Goal: Transaction & Acquisition: Purchase product/service

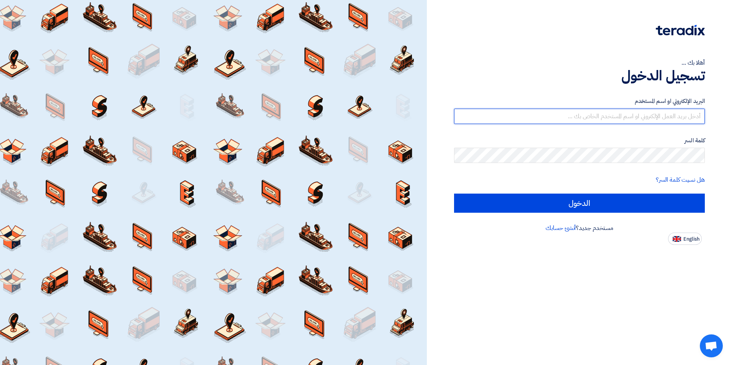
click at [673, 119] on input "text" at bounding box center [579, 116] width 251 height 15
type input "[EMAIL_ADDRESS][DOMAIN_NAME]"
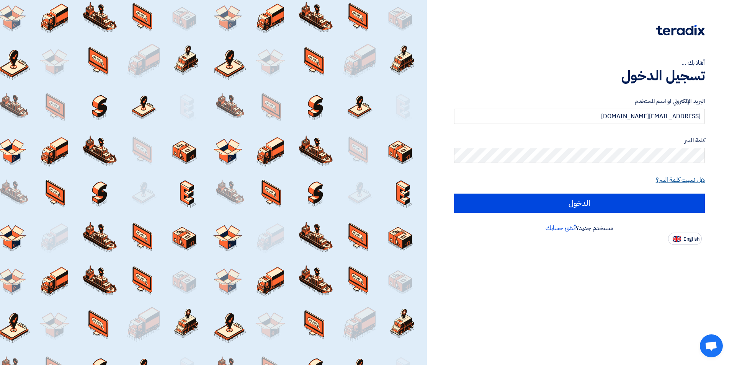
click at [675, 179] on link "هل نسيت كلمة السر؟" at bounding box center [680, 179] width 49 height 9
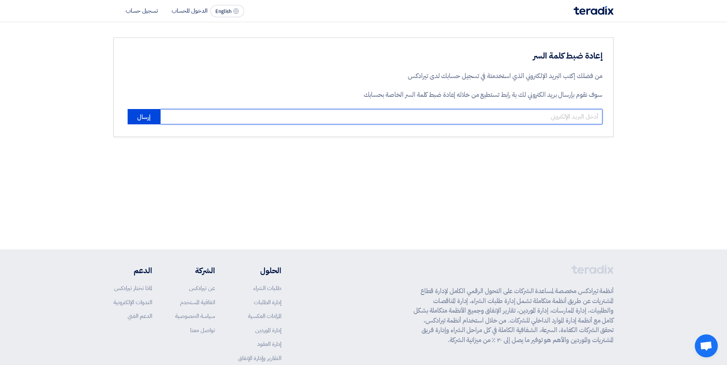
click at [460, 118] on input "email" at bounding box center [381, 116] width 442 height 15
type input "[EMAIL_ADDRESS][DOMAIN_NAME]"
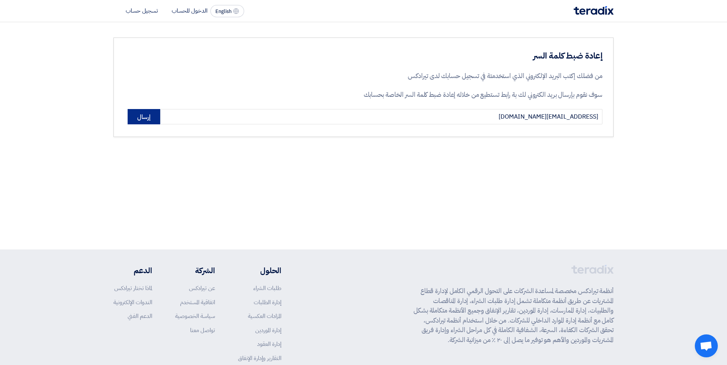
click at [145, 118] on button "إرسال" at bounding box center [144, 116] width 33 height 15
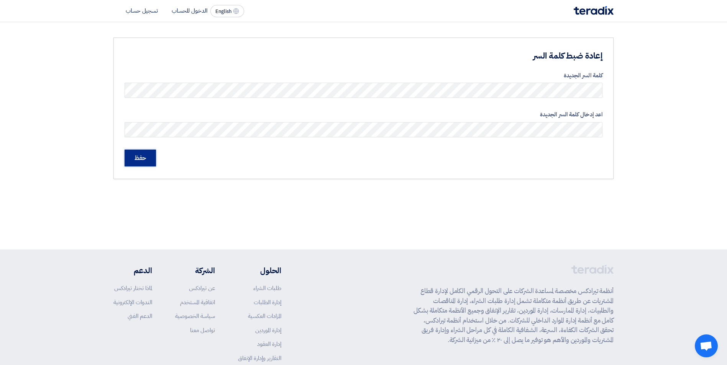
click at [146, 162] on input "حفظ" at bounding box center [139, 158] width 31 height 17
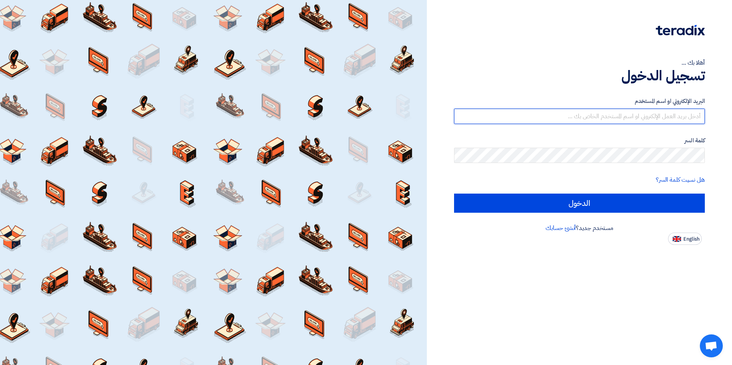
click at [658, 114] on input "text" at bounding box center [579, 116] width 251 height 15
type input "[EMAIL_ADDRESS][DOMAIN_NAME]"
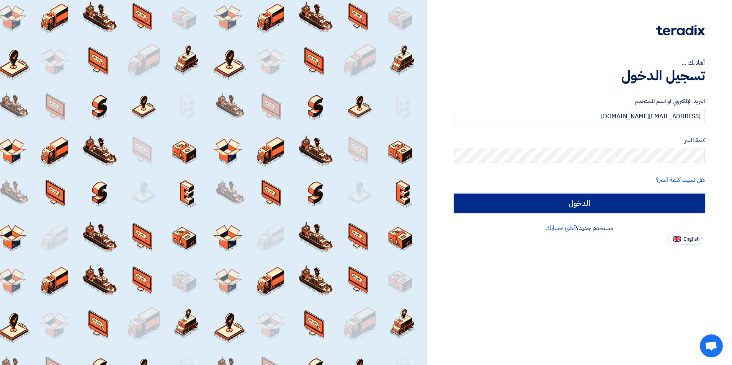
click at [641, 204] on input "الدخول" at bounding box center [579, 203] width 251 height 19
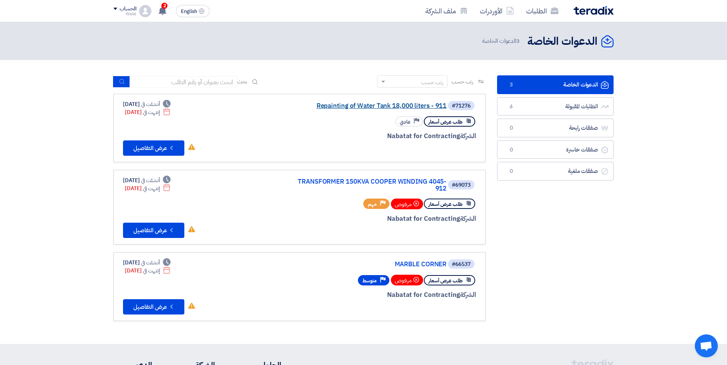
click at [373, 105] on link "Repainting of Water Tank 18,000 liters - 911" at bounding box center [369, 106] width 153 height 7
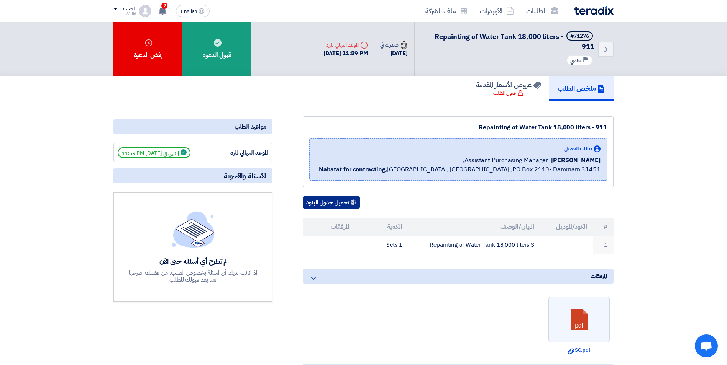
click at [327, 204] on button "تحميل جدول البنود" at bounding box center [331, 202] width 57 height 12
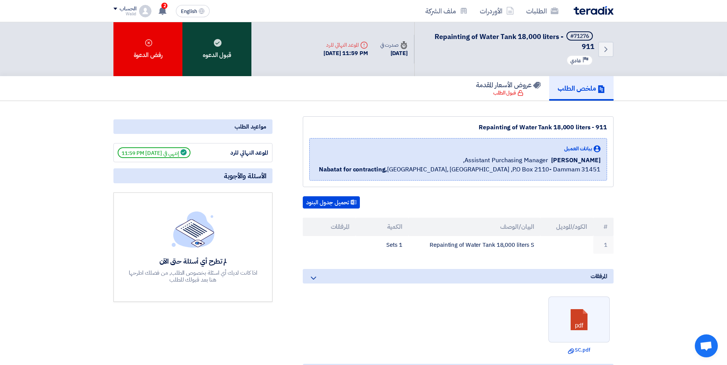
click at [231, 58] on div "قبول الدعوه" at bounding box center [216, 49] width 69 height 54
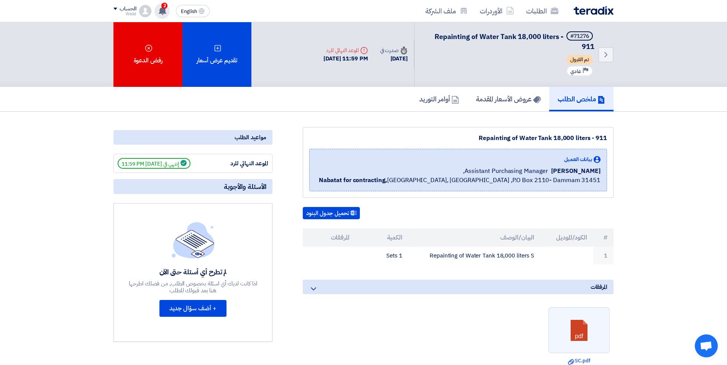
click at [162, 13] on use at bounding box center [163, 11] width 8 height 8
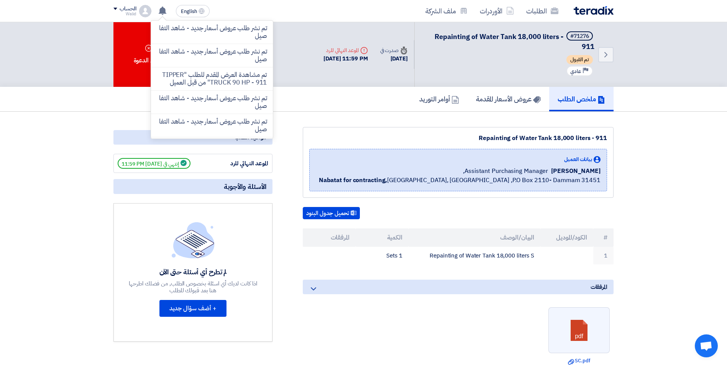
click at [56, 187] on section "Repainting of Water Tank 18,000 liters - 911 بيانات العميل [PERSON_NAME] Assist…" at bounding box center [363, 317] width 727 height 411
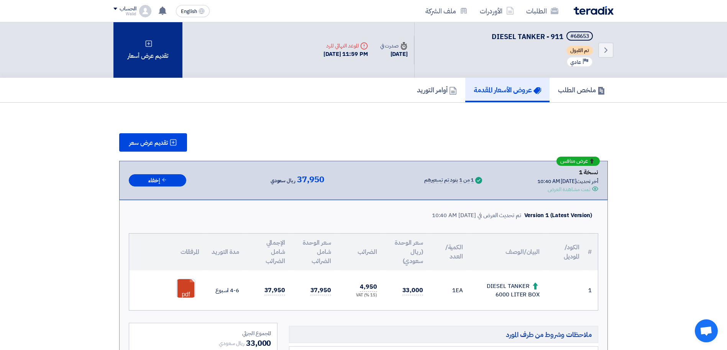
click at [155, 57] on div "تقديم عرض أسعار" at bounding box center [147, 50] width 69 height 56
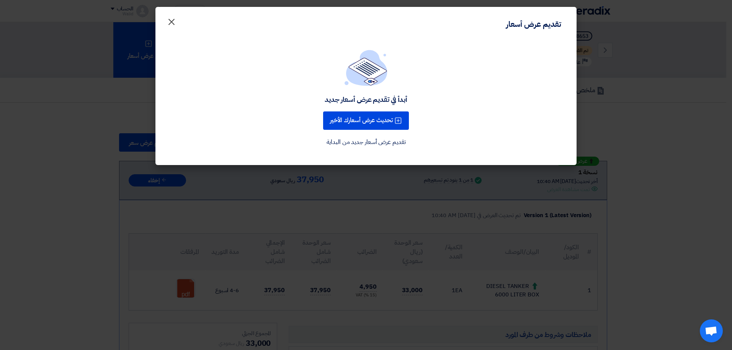
click at [175, 23] on span "×" at bounding box center [171, 21] width 9 height 23
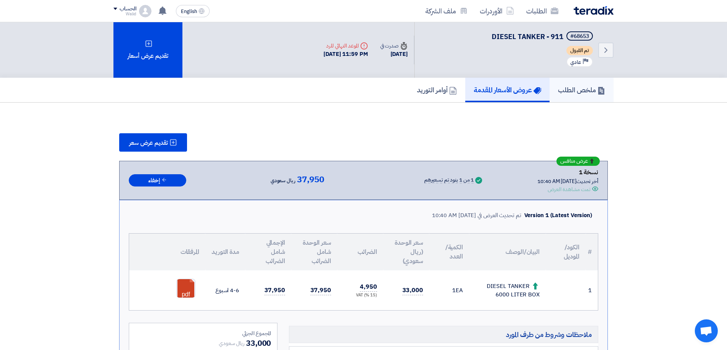
click at [569, 95] on link "ملخص الطلب" at bounding box center [581, 90] width 64 height 25
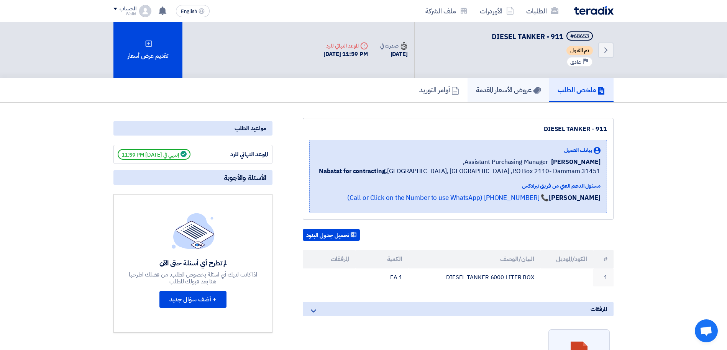
click at [512, 90] on h5 "عروض الأسعار المقدمة" at bounding box center [508, 89] width 65 height 9
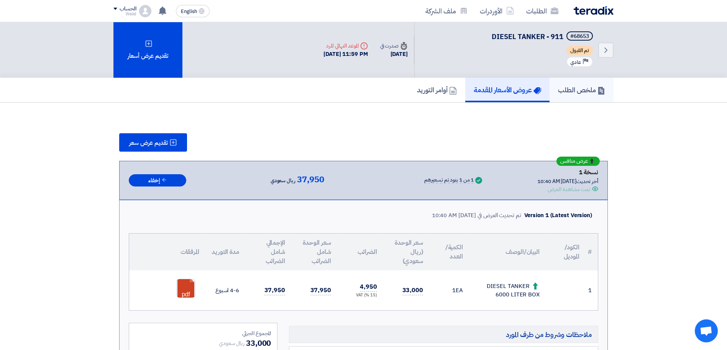
click at [568, 87] on h5 "ملخص الطلب" at bounding box center [581, 89] width 47 height 9
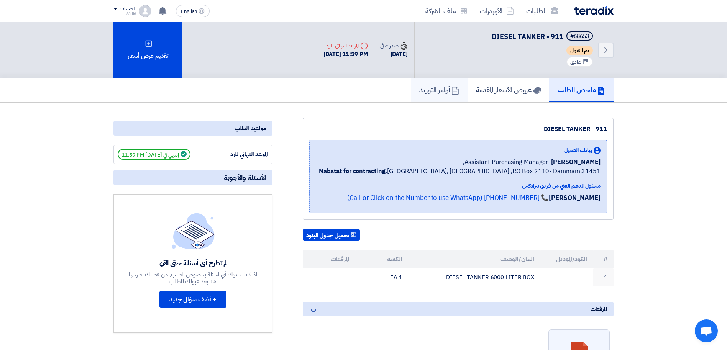
click at [427, 92] on h5 "أوامر التوريد" at bounding box center [439, 89] width 40 height 9
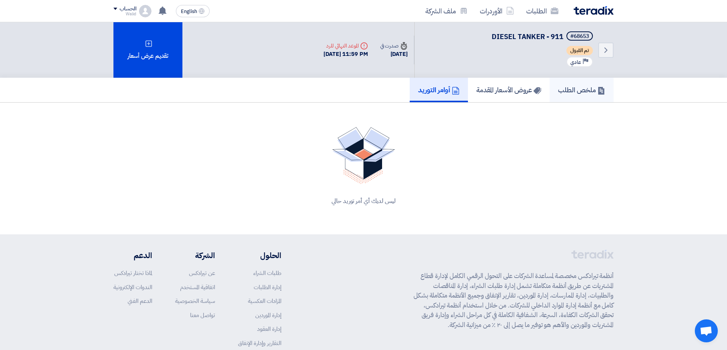
click at [563, 93] on h5 "ملخص الطلب" at bounding box center [581, 89] width 47 height 9
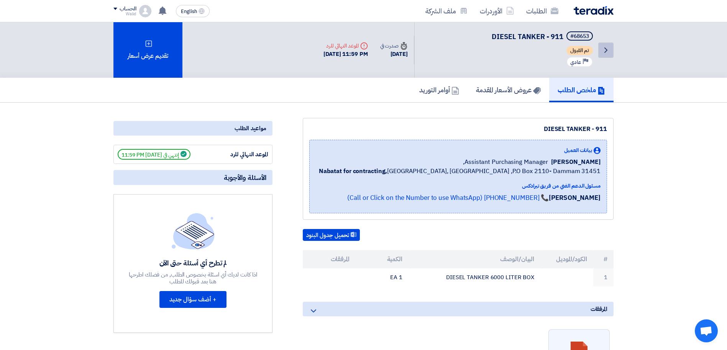
click at [607, 51] on icon "Back" at bounding box center [605, 50] width 9 height 9
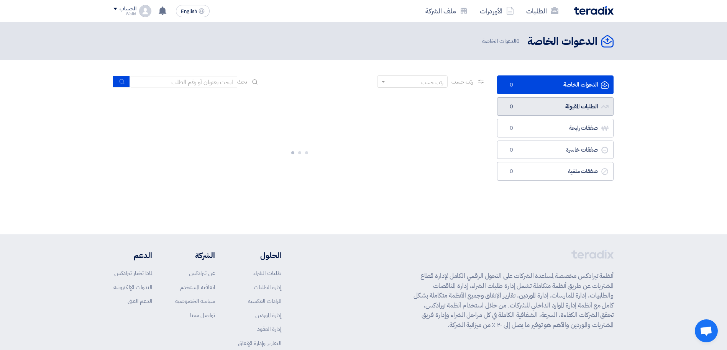
click at [582, 103] on link "الطلبات المقبولة الطلبات المقبولة 0" at bounding box center [555, 106] width 116 height 19
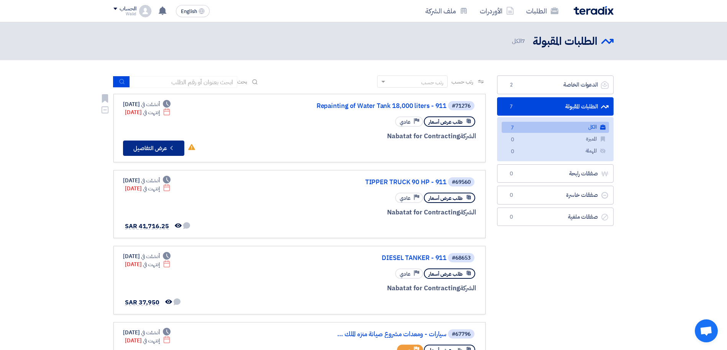
click at [157, 146] on button "Check details عرض التفاصيل" at bounding box center [153, 148] width 61 height 15
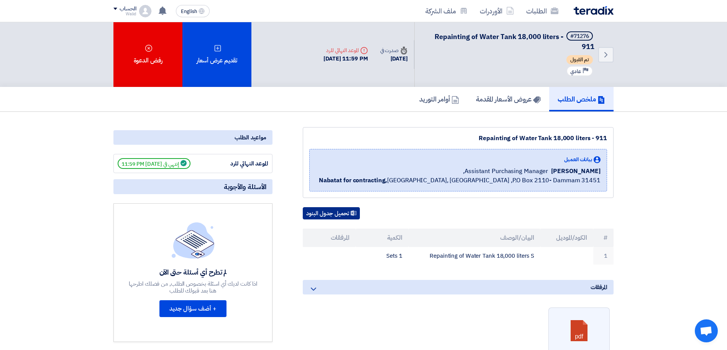
click at [340, 213] on button "تحميل جدول البنود" at bounding box center [331, 213] width 57 height 12
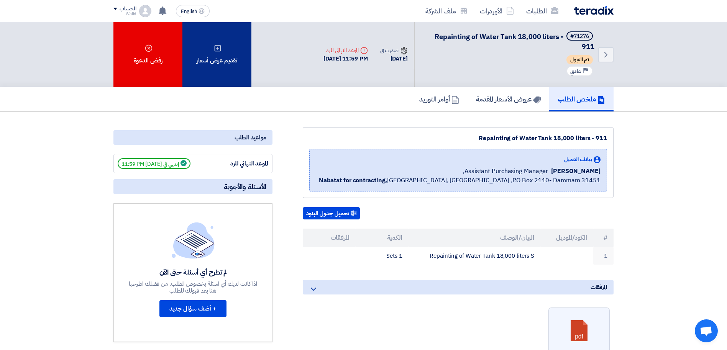
click at [226, 57] on div "تقديم عرض أسعار" at bounding box center [216, 54] width 69 height 65
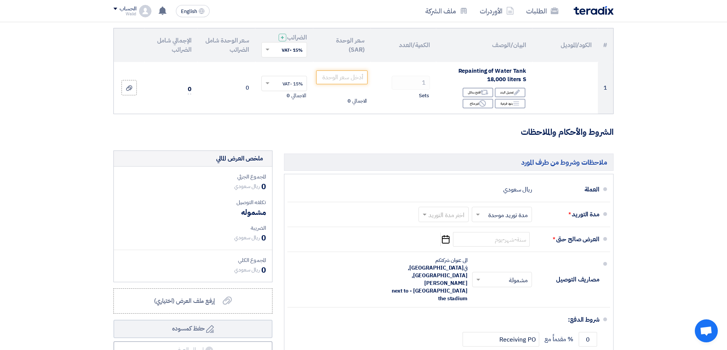
scroll to position [87, 0]
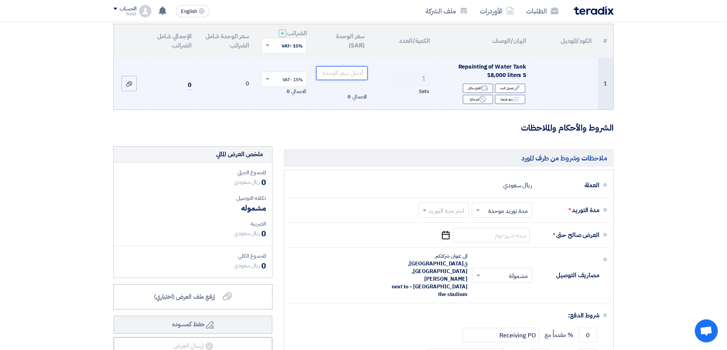
click at [338, 74] on input "number" at bounding box center [342, 73] width 52 height 14
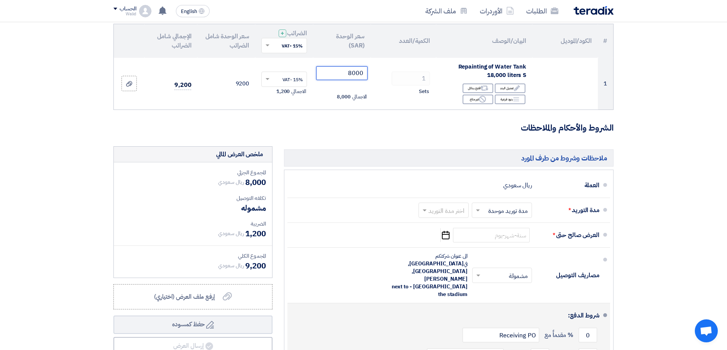
type input "8000"
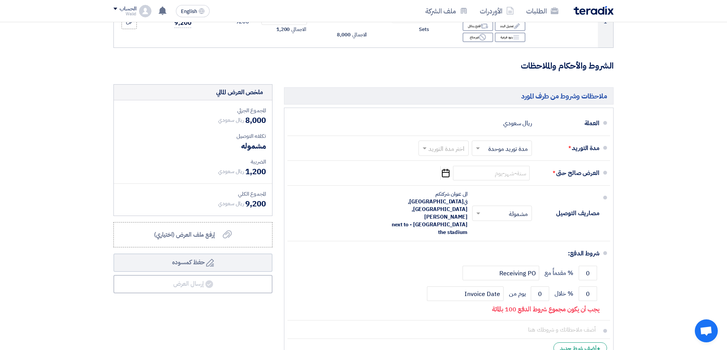
scroll to position [151, 0]
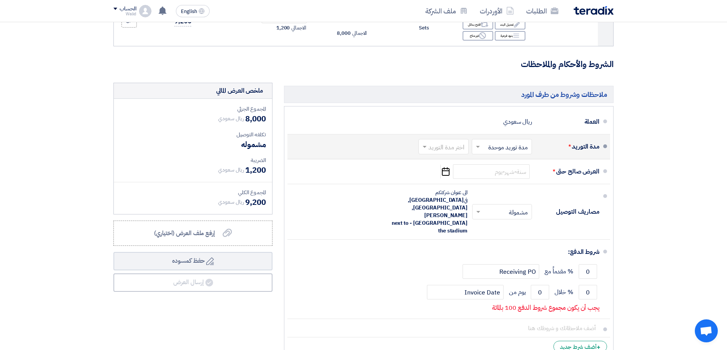
click at [482, 147] on input "text" at bounding box center [500, 147] width 56 height 11
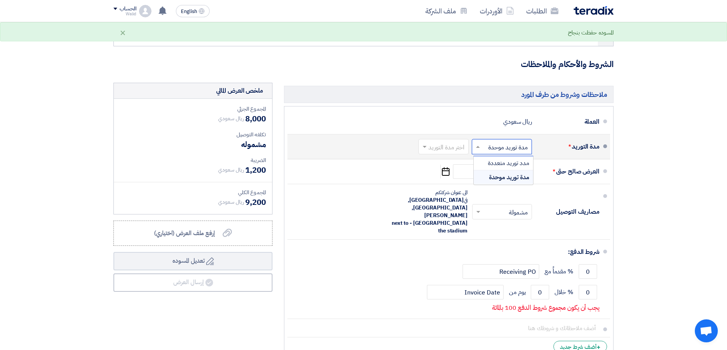
click at [492, 176] on span "مدة توريد موحدة" at bounding box center [509, 177] width 40 height 9
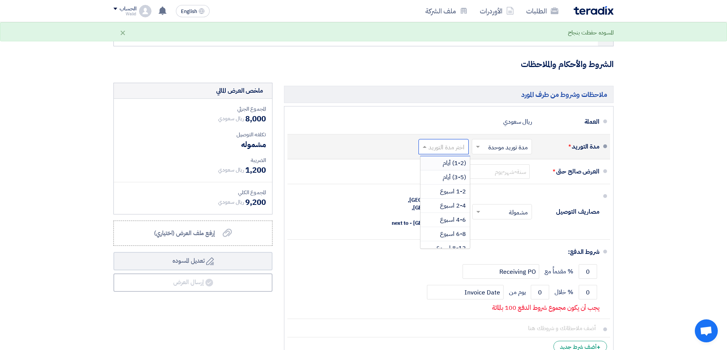
click at [448, 149] on input "text" at bounding box center [442, 147] width 46 height 11
click at [454, 218] on span "4-6 اسبوع" at bounding box center [453, 219] width 26 height 9
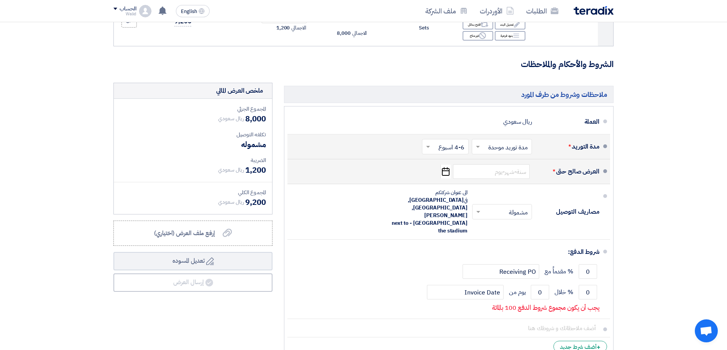
click at [444, 171] on use "button" at bounding box center [446, 171] width 8 height 8
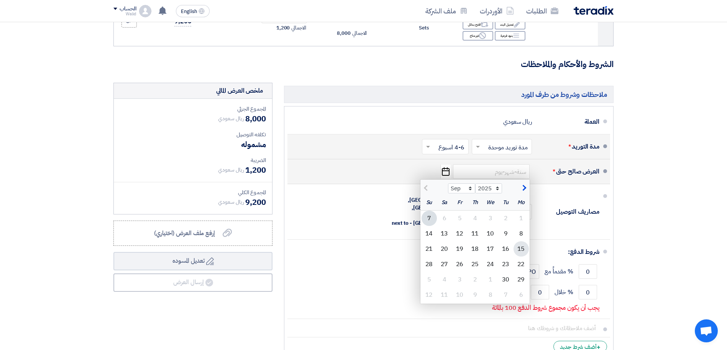
click at [519, 248] on div "15" at bounding box center [520, 248] width 15 height 15
type input "9/15/2025"
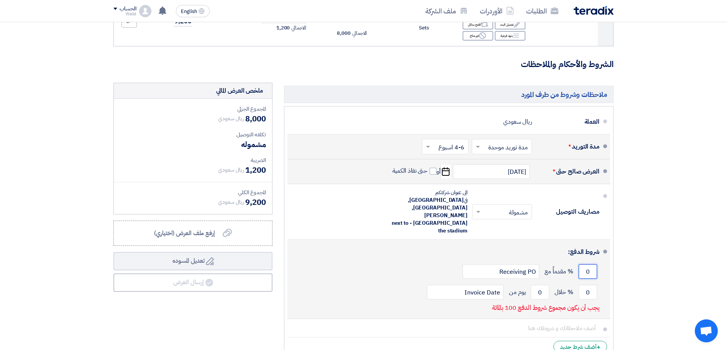
click at [583, 264] on input "0" at bounding box center [587, 271] width 18 height 15
type input "0"
click at [582, 285] on input "0" at bounding box center [587, 292] width 18 height 15
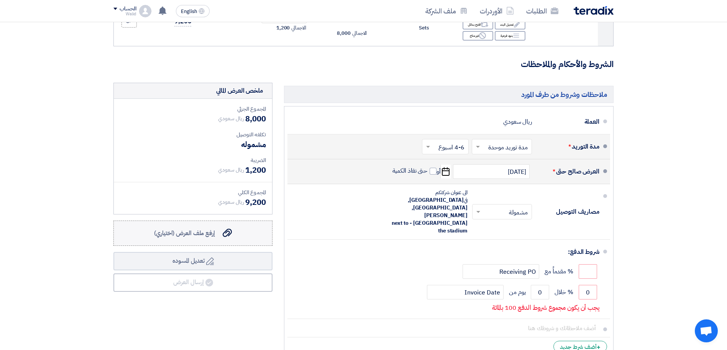
click at [200, 231] on span "إرفع ملف العرض (اختياري)" at bounding box center [184, 233] width 61 height 9
click at [0, 0] on input "إرفع ملف العرض (اختياري) إرفع ملف العرض (اختياري)" at bounding box center [0, 0] width 0 height 0
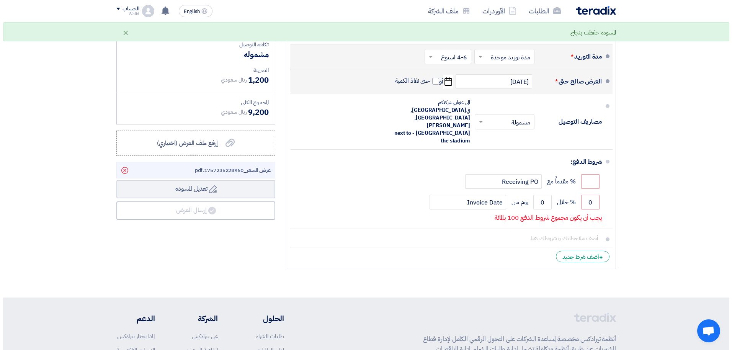
scroll to position [243, 0]
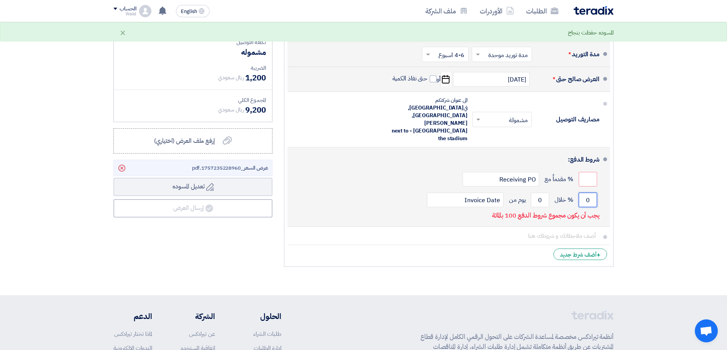
click at [589, 193] on input "0" at bounding box center [587, 200] width 18 height 15
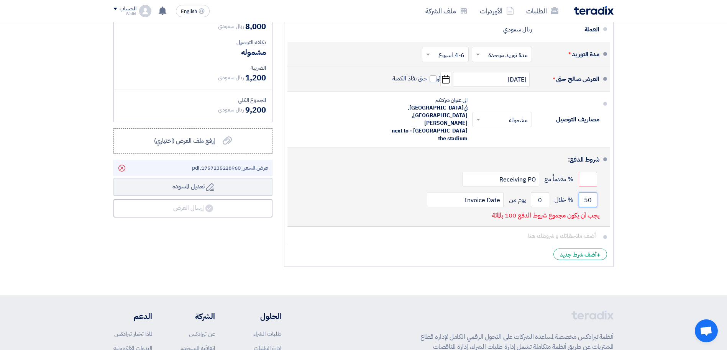
type input "50"
click at [540, 193] on input "0" at bounding box center [539, 200] width 18 height 15
type input "30"
drag, startPoint x: 583, startPoint y: 175, endPoint x: 591, endPoint y: 177, distance: 8.1
click at [591, 193] on input "50" at bounding box center [587, 200] width 18 height 15
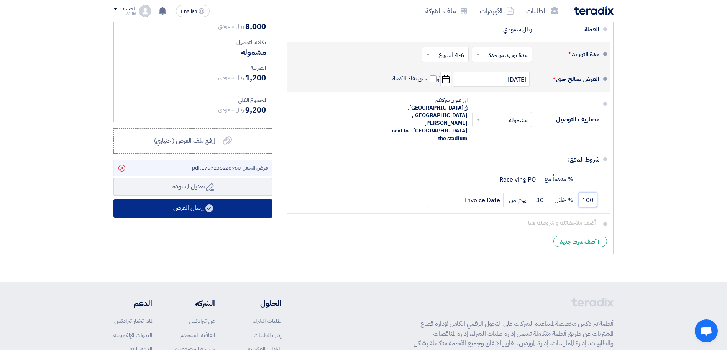
type input "100"
click at [207, 210] on use at bounding box center [209, 209] width 8 height 8
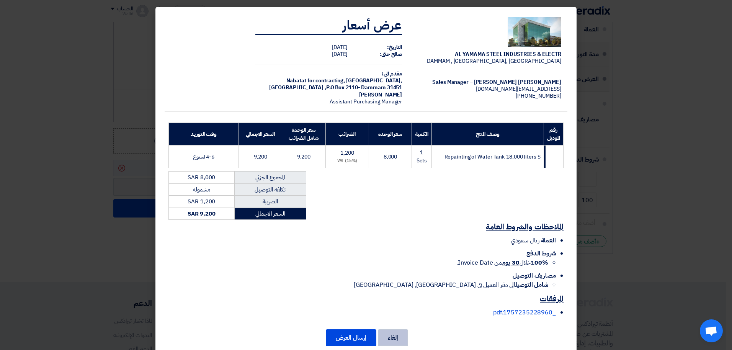
click at [391, 338] on button "إلغاء" at bounding box center [393, 337] width 30 height 17
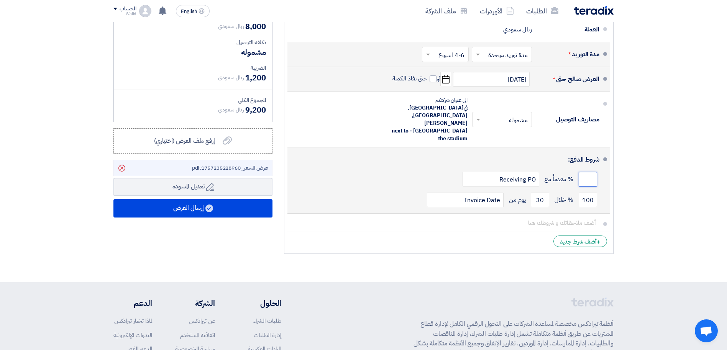
click at [583, 172] on input "number" at bounding box center [587, 179] width 18 height 15
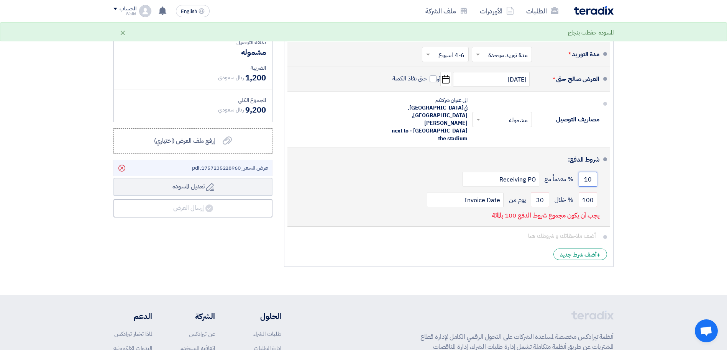
type input "1"
type input "50"
click at [582, 193] on input "100" at bounding box center [587, 200] width 18 height 15
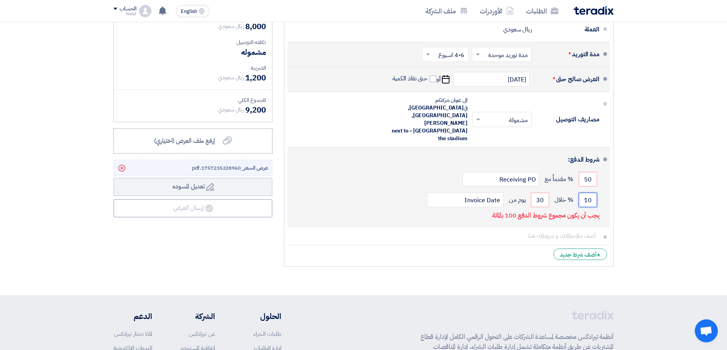
type input "1"
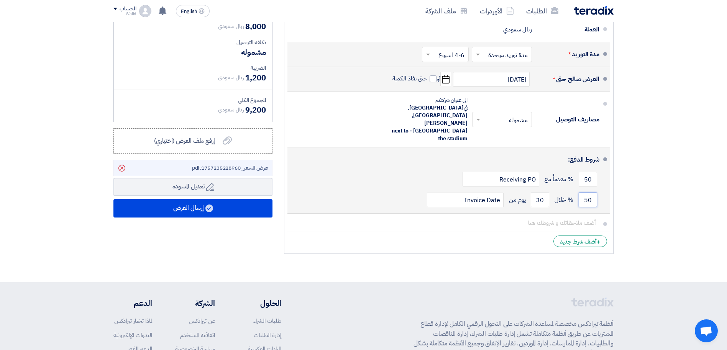
type input "50"
click at [535, 193] on input "30" at bounding box center [539, 200] width 18 height 15
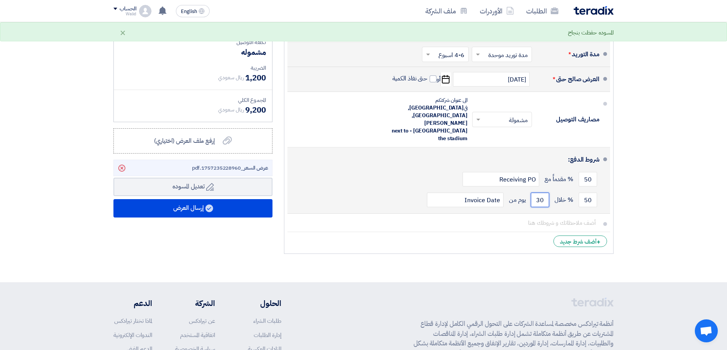
type input "3"
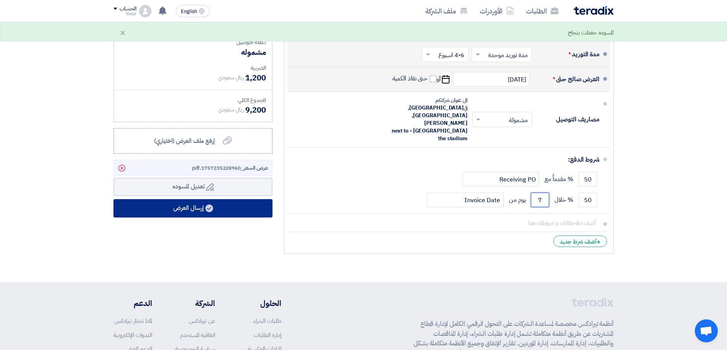
type input "7"
click at [200, 211] on button "إرسال العرض" at bounding box center [192, 208] width 159 height 18
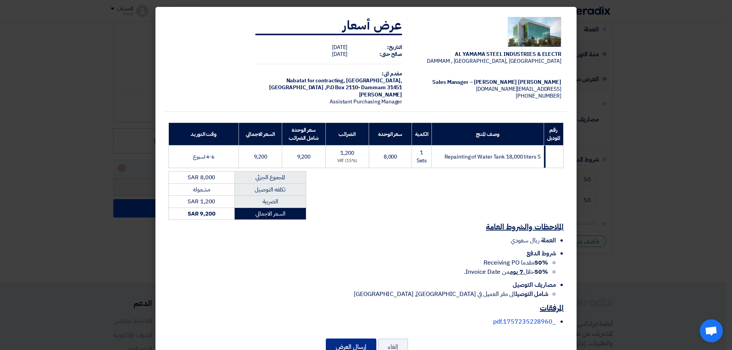
click at [359, 341] on button "إرسال العرض" at bounding box center [351, 347] width 51 height 17
